Goal: Browse casually

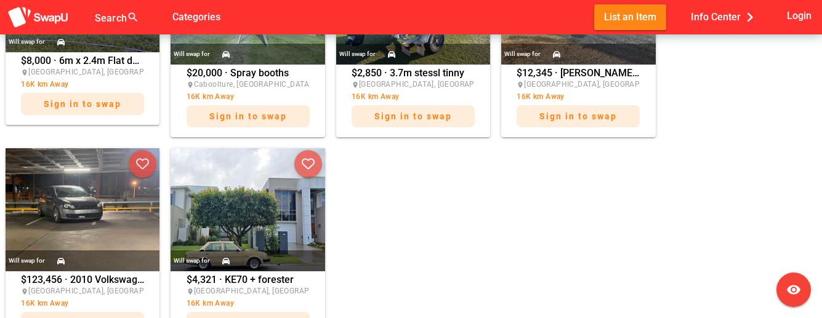
scroll to position [942, 0]
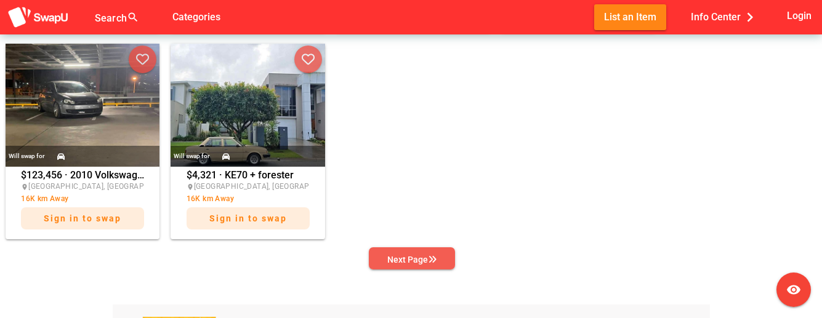
click at [424, 253] on div "Next Page" at bounding box center [411, 260] width 49 height 15
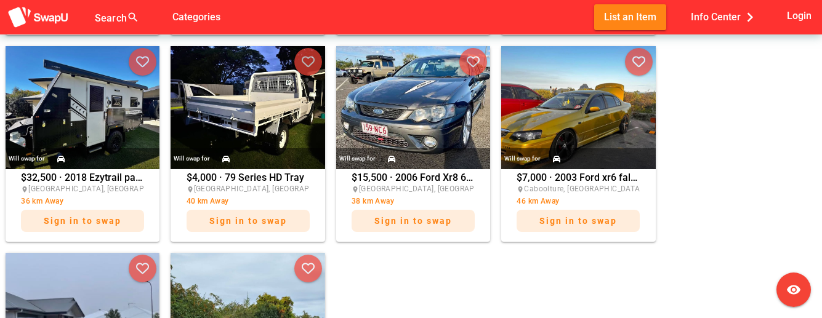
scroll to position [838, 0]
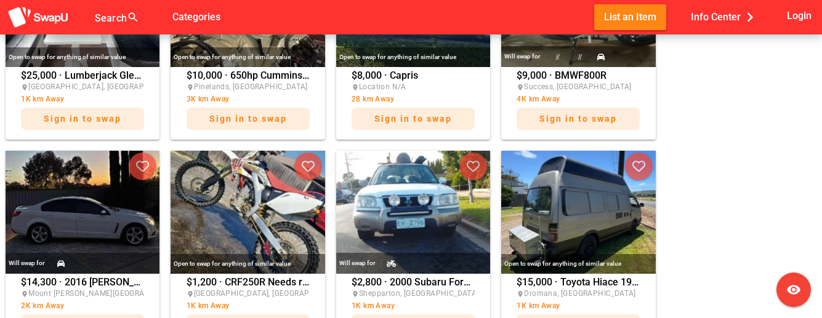
scroll to position [733, 0]
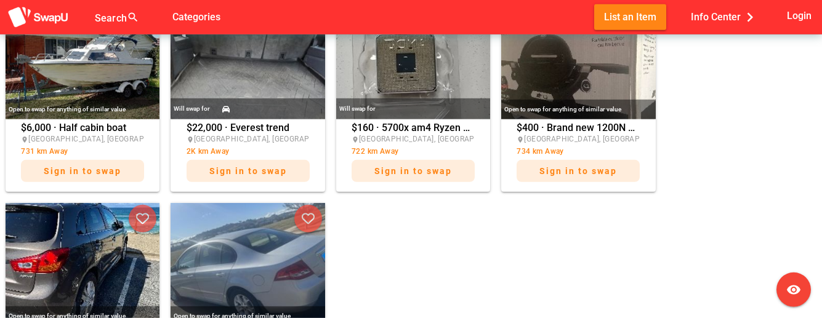
scroll to position [838, 0]
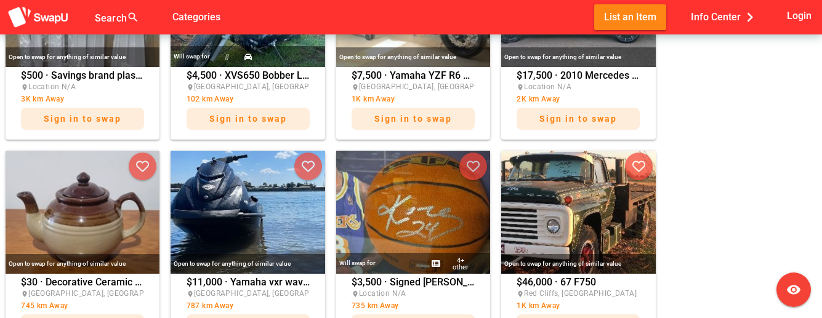
scroll to position [733, 0]
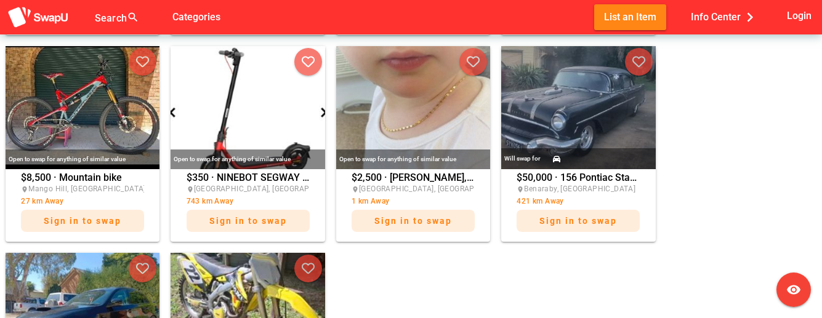
scroll to position [838, 0]
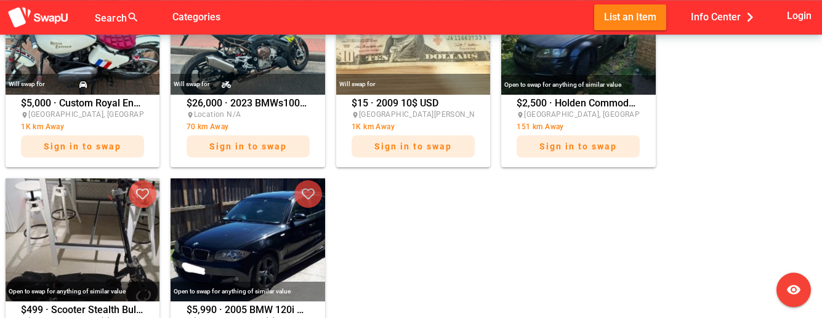
scroll to position [942, 0]
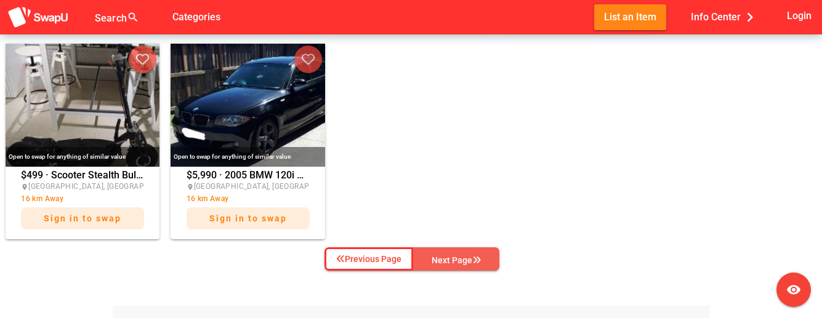
click at [468, 253] on div "Next Page" at bounding box center [456, 260] width 49 height 15
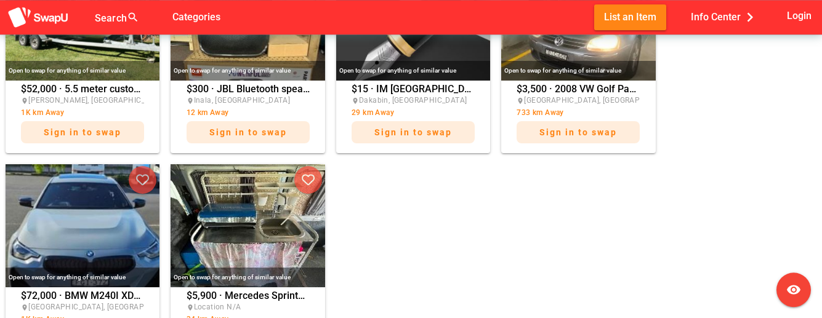
scroll to position [838, 0]
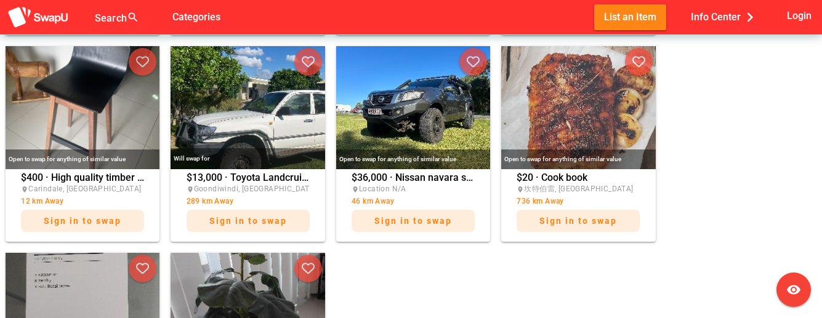
scroll to position [942, 0]
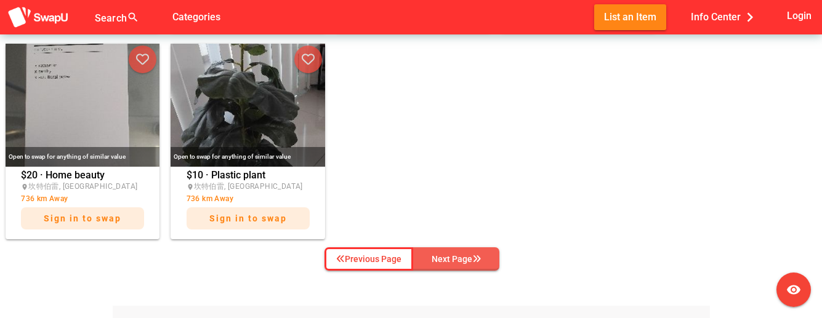
click at [450, 252] on div "Next Page" at bounding box center [456, 259] width 49 height 15
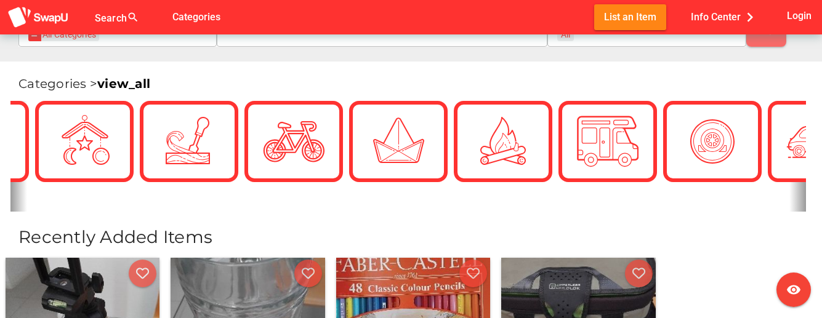
scroll to position [209, 0]
